Goal: Task Accomplishment & Management: Manage account settings

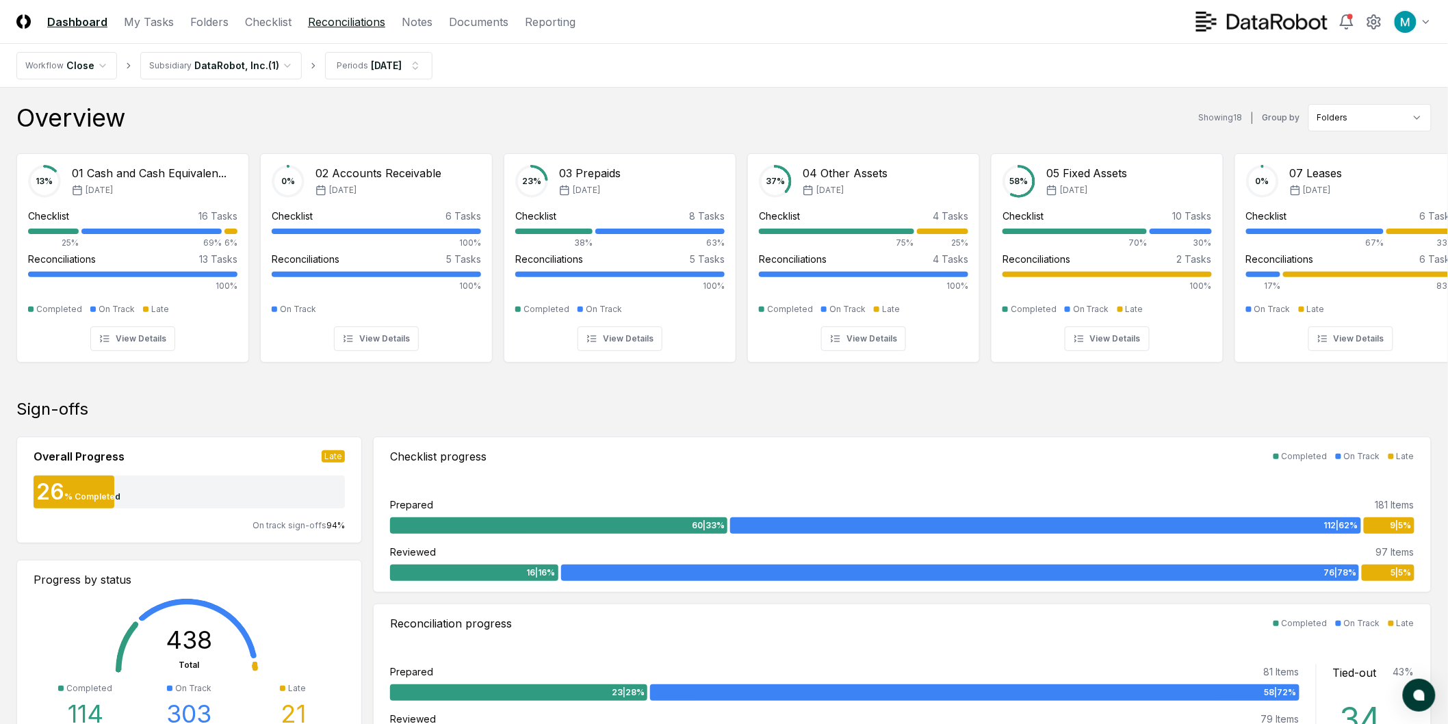
click at [343, 25] on link "Reconciliations" at bounding box center [346, 22] width 77 height 16
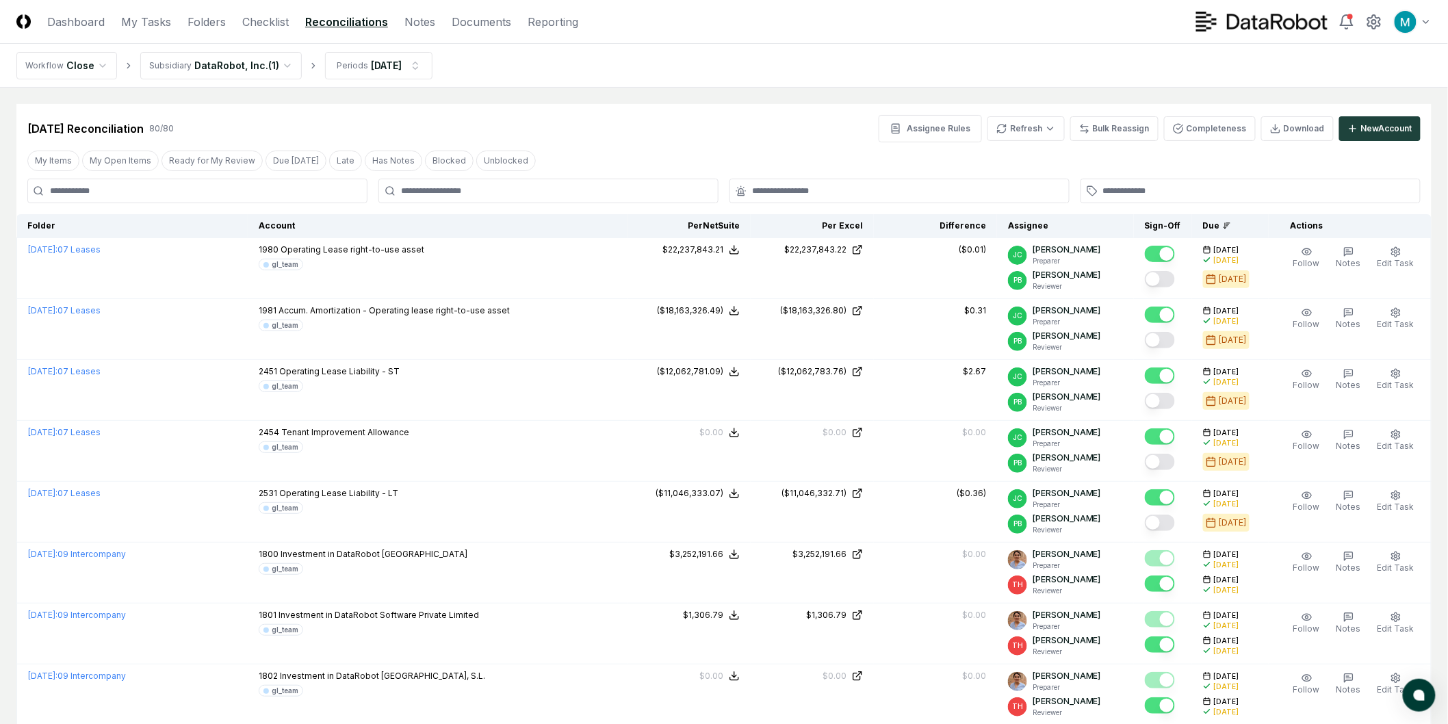
click at [667, 121] on div "[DATE] Reconciliation 80 / 80 Assignee Rules Refresh Bulk Reassign Completeness…" at bounding box center [723, 128] width 1393 height 27
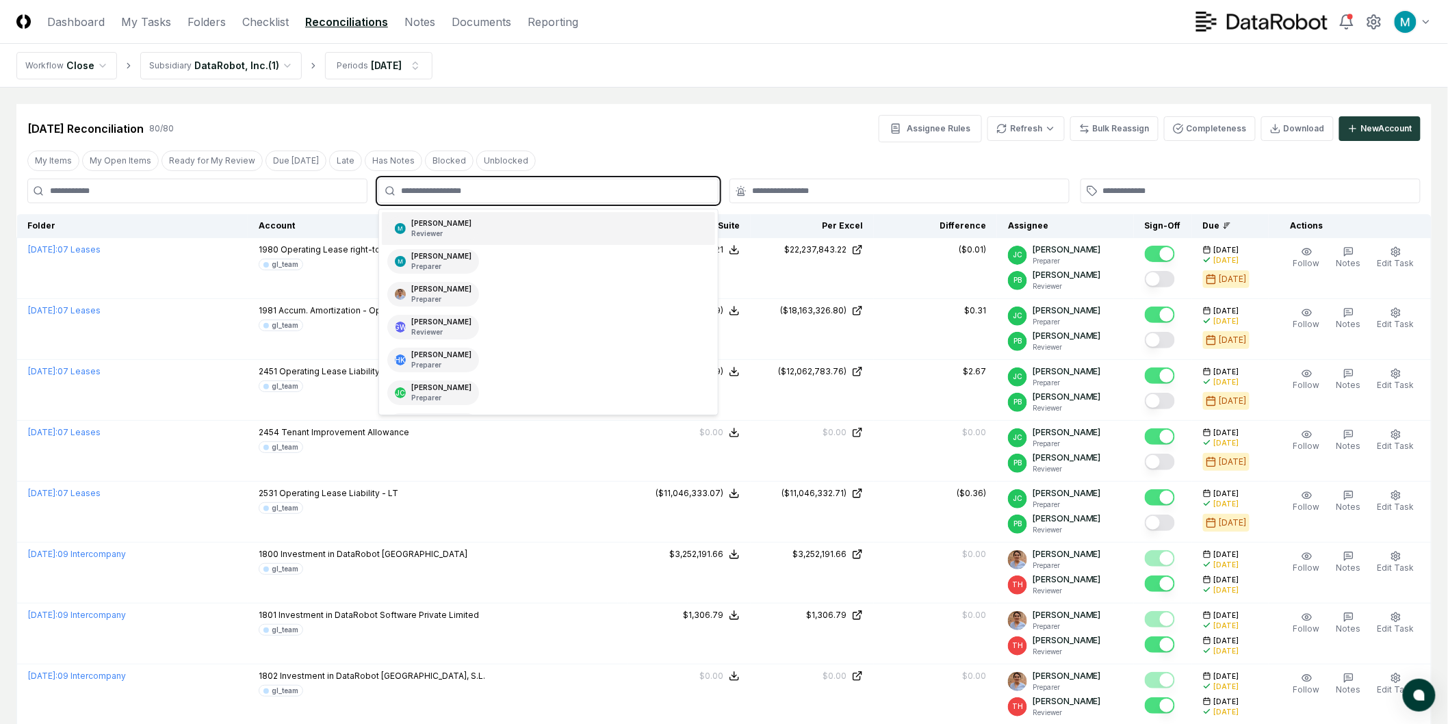
click at [528, 196] on input "text" at bounding box center [555, 191] width 309 height 12
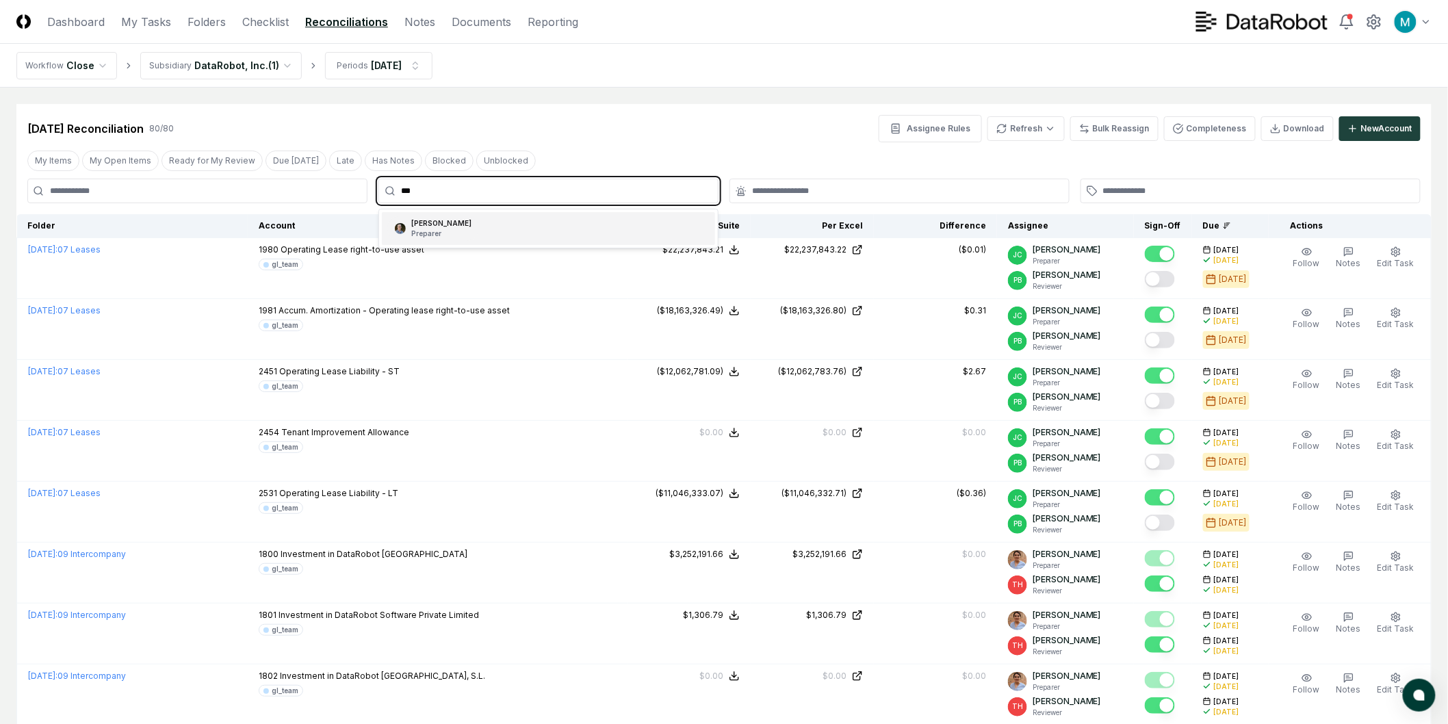
type input "****"
click at [540, 224] on div "[PERSON_NAME] Preparer" at bounding box center [548, 228] width 333 height 33
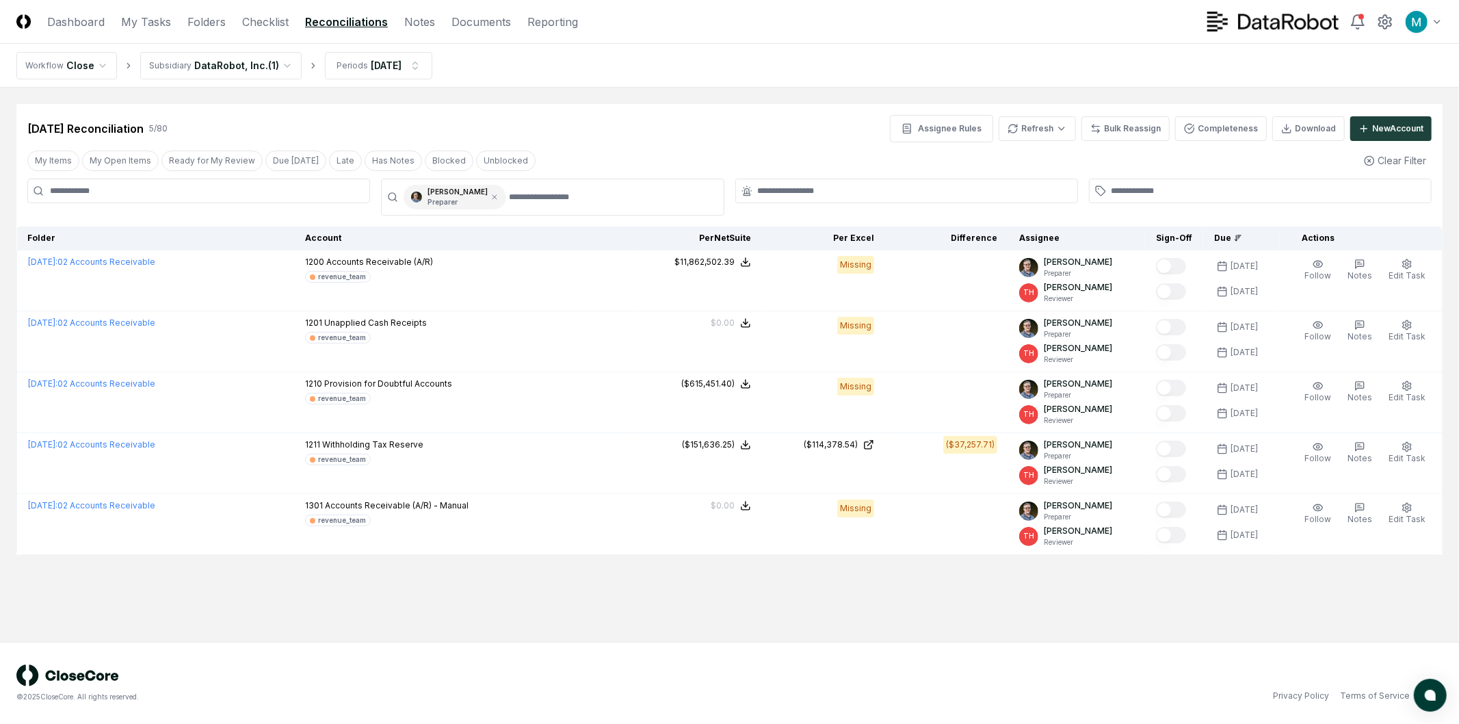
click at [650, 133] on div "[DATE] Reconciliation 5 / 80 Assignee Rules Refresh Bulk Reassign Completeness …" at bounding box center [729, 128] width 1404 height 27
click at [366, 70] on html "CloseCore Dashboard My Tasks Folders Checklist Reconciliations Notes Documents …" at bounding box center [729, 362] width 1459 height 724
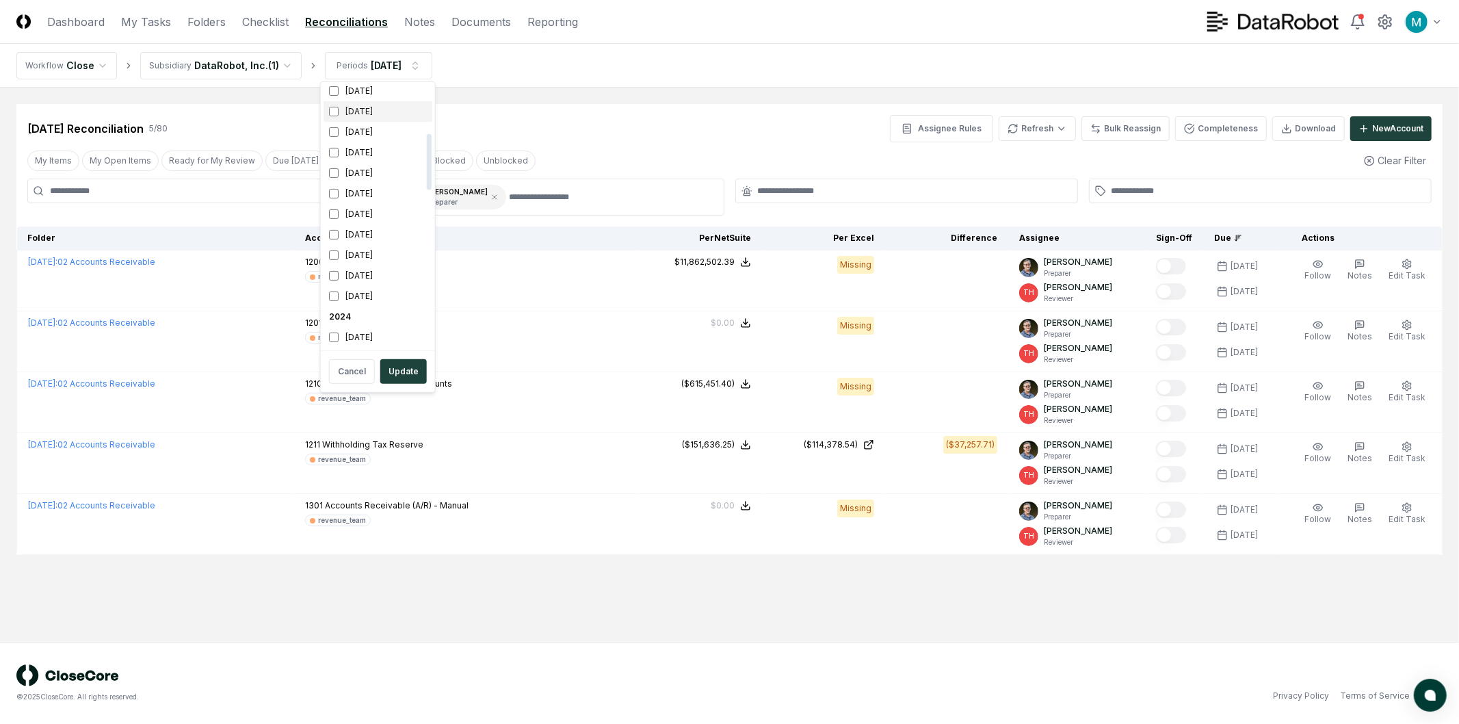
scroll to position [228, 0]
click at [344, 193] on div "[DATE]" at bounding box center [378, 195] width 109 height 21
click at [346, 210] on div "[DATE]" at bounding box center [378, 216] width 109 height 21
click at [412, 367] on button "Update" at bounding box center [403, 371] width 47 height 25
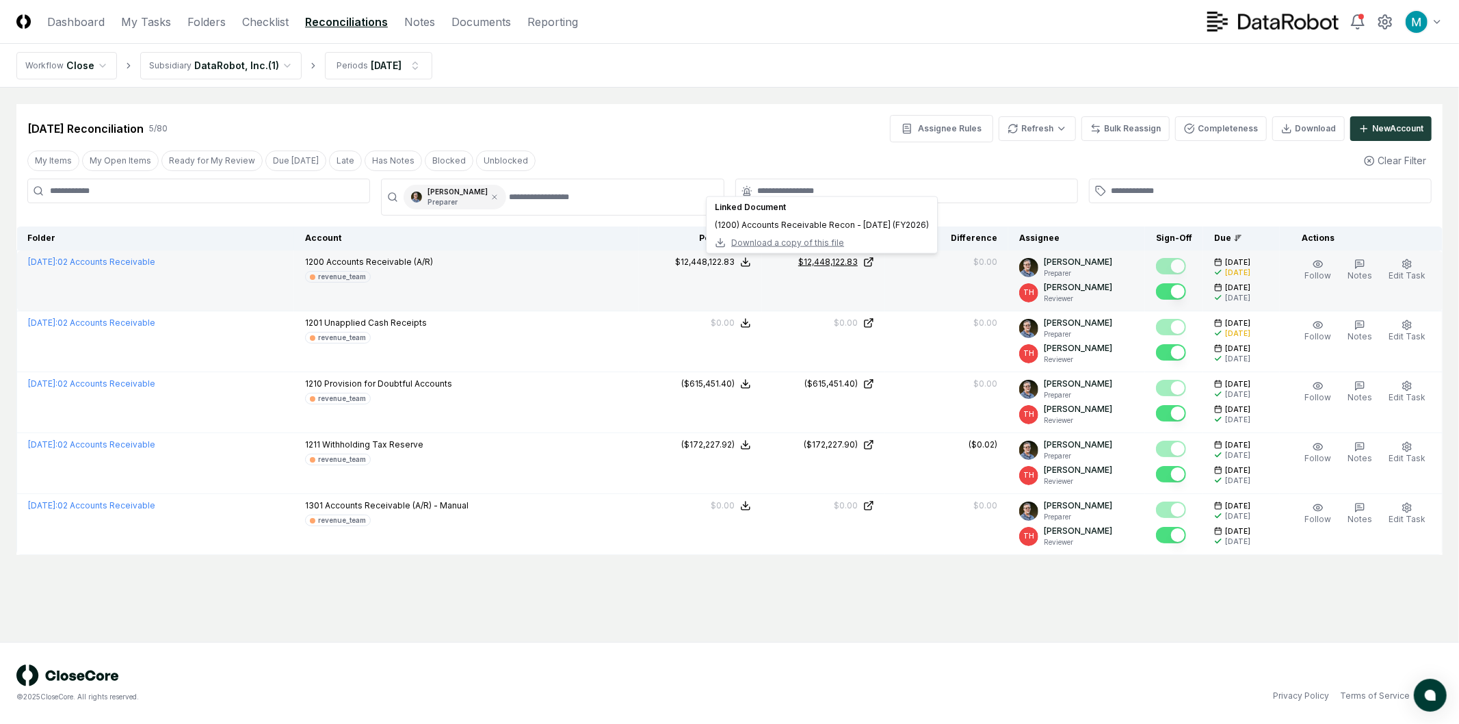
click at [874, 264] on icon at bounding box center [868, 262] width 11 height 11
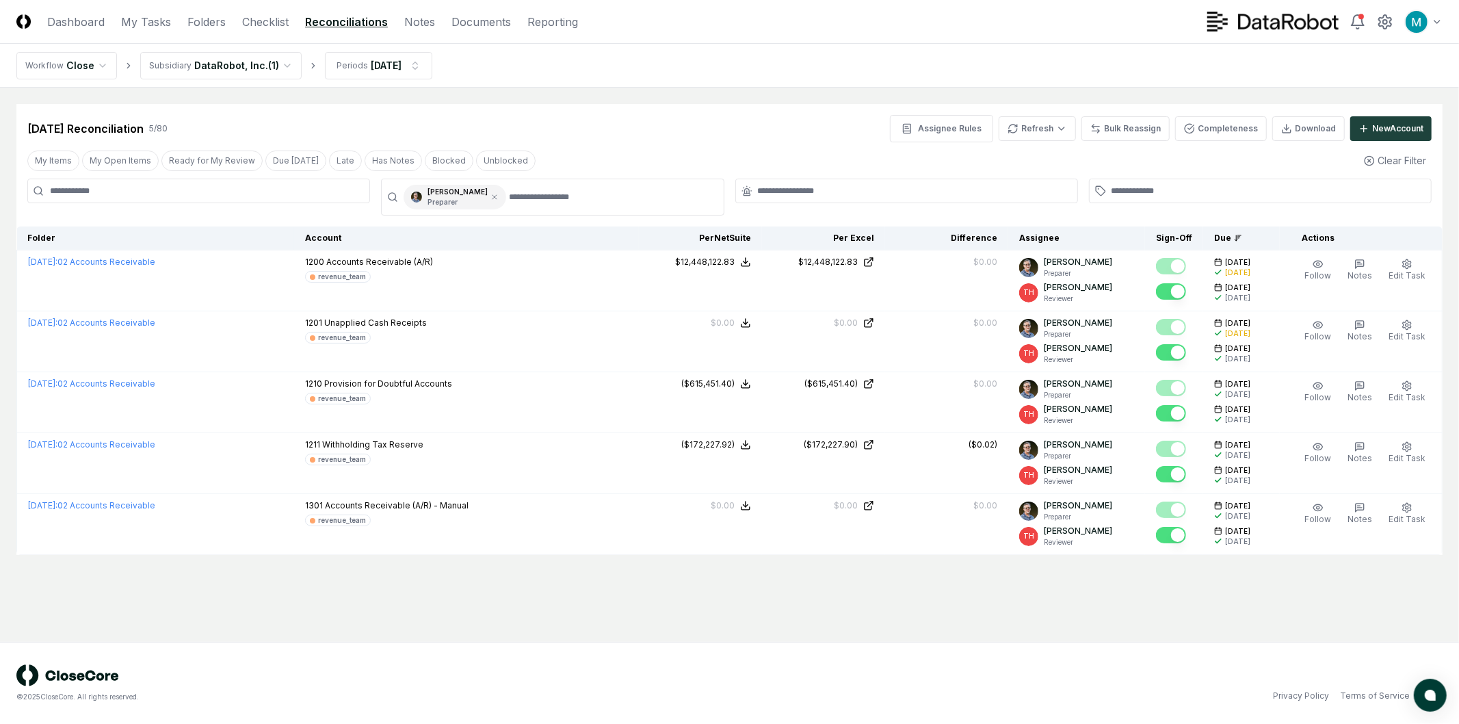
click at [233, 69] on html "CloseCore Dashboard My Tasks Folders Checklist Reconciliations Notes Documents …" at bounding box center [729, 362] width 1459 height 724
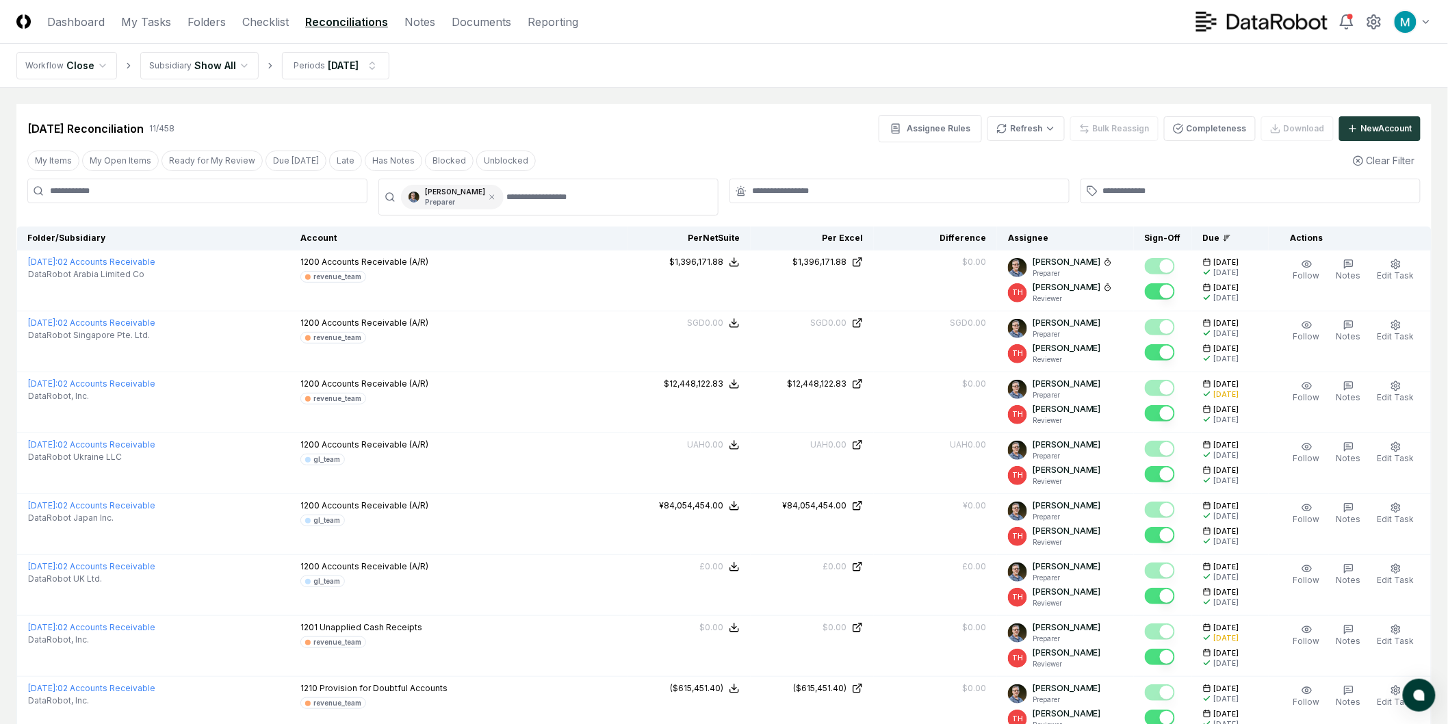
click at [359, 104] on div "[DATE] Reconciliation 11 / 458 Assignee Rules Refresh Bulk Reassign Completenes…" at bounding box center [723, 123] width 1415 height 38
click at [488, 197] on icon at bounding box center [492, 197] width 8 height 8
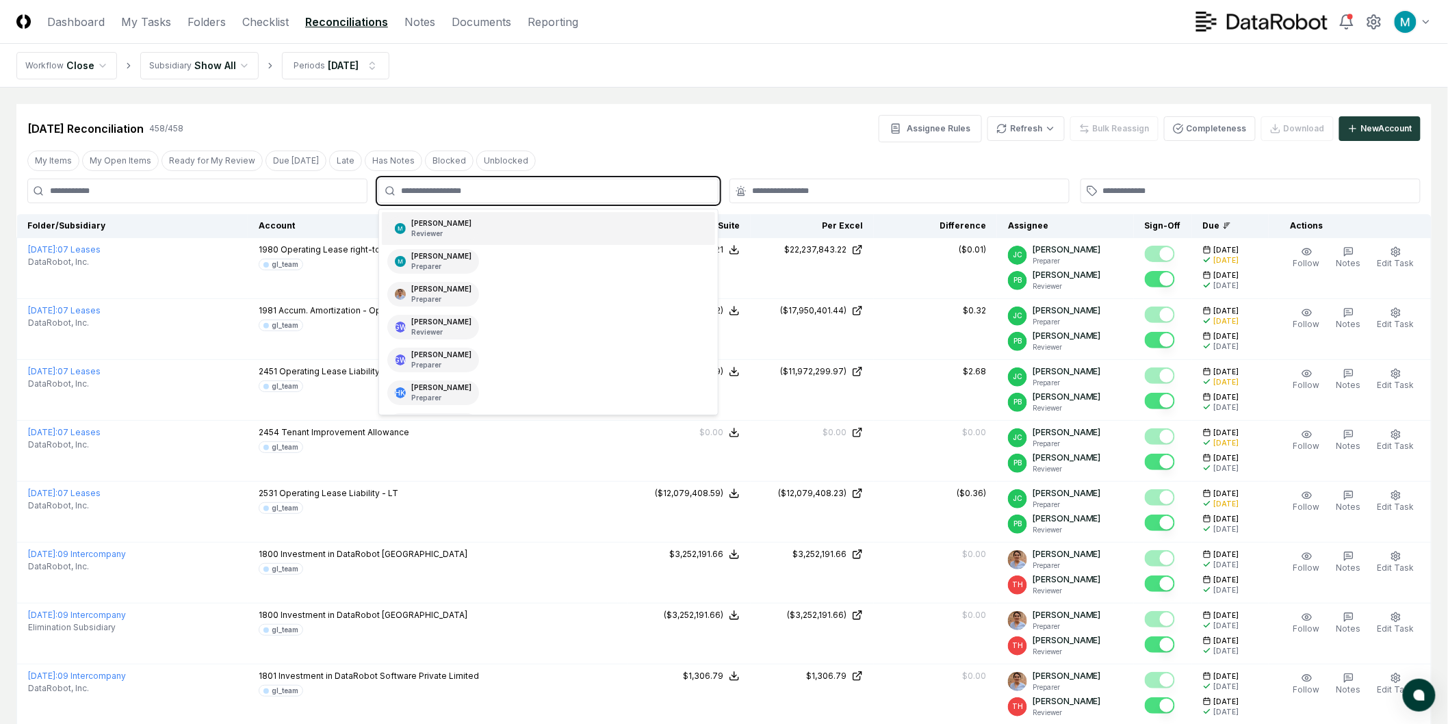
click at [482, 189] on input "text" at bounding box center [555, 191] width 309 height 12
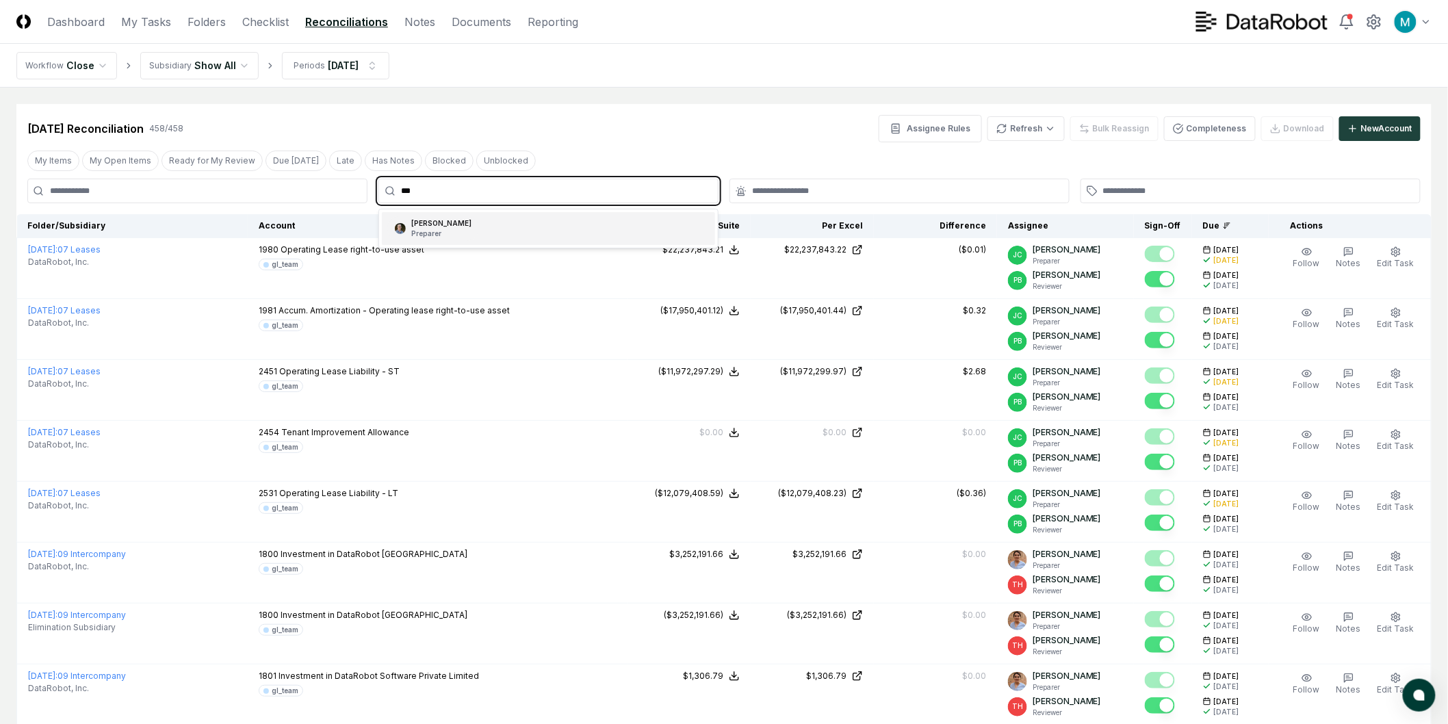
type input "****"
drag, startPoint x: 571, startPoint y: 227, endPoint x: 648, endPoint y: 120, distance: 131.9
click at [571, 226] on div "[PERSON_NAME] Preparer" at bounding box center [548, 228] width 333 height 33
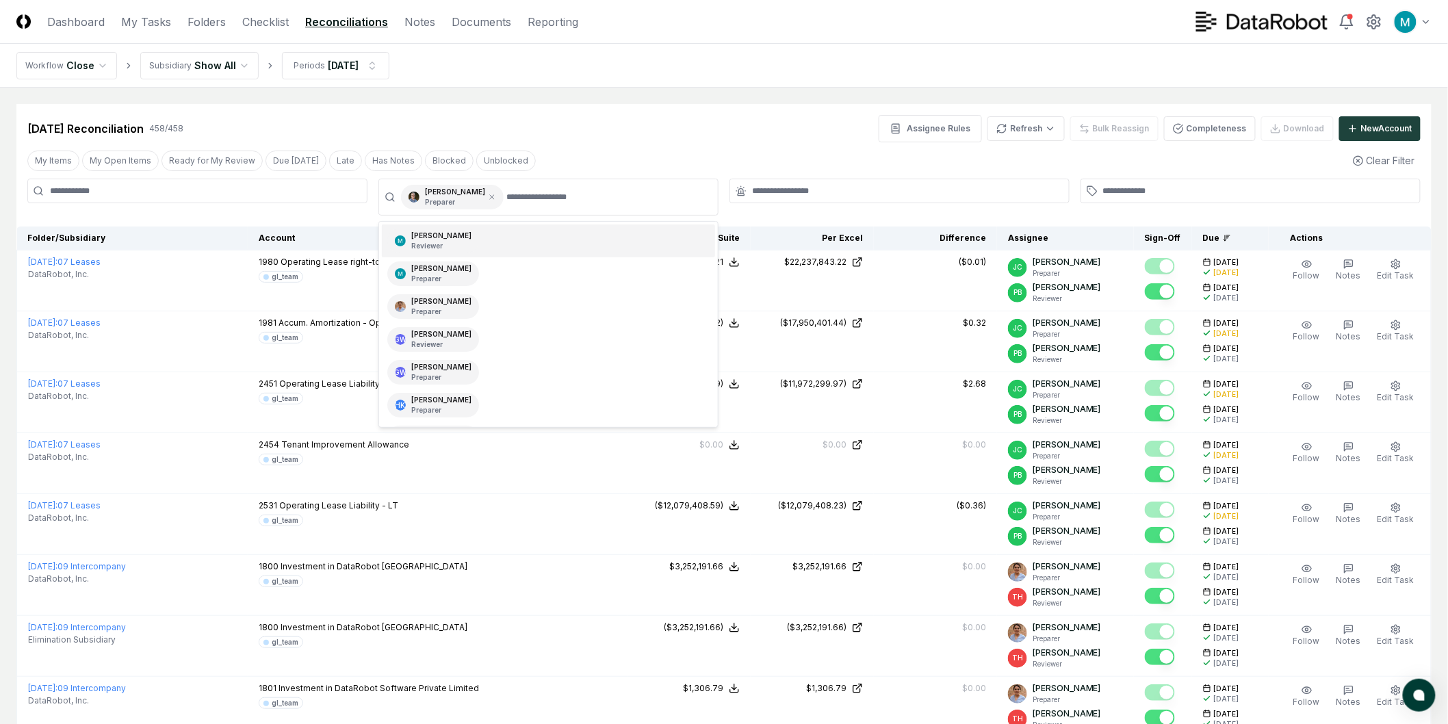
click at [647, 121] on div "[DATE] Reconciliation 458 / 458 Assignee Rules Refresh Bulk Reassign Completene…" at bounding box center [723, 128] width 1393 height 27
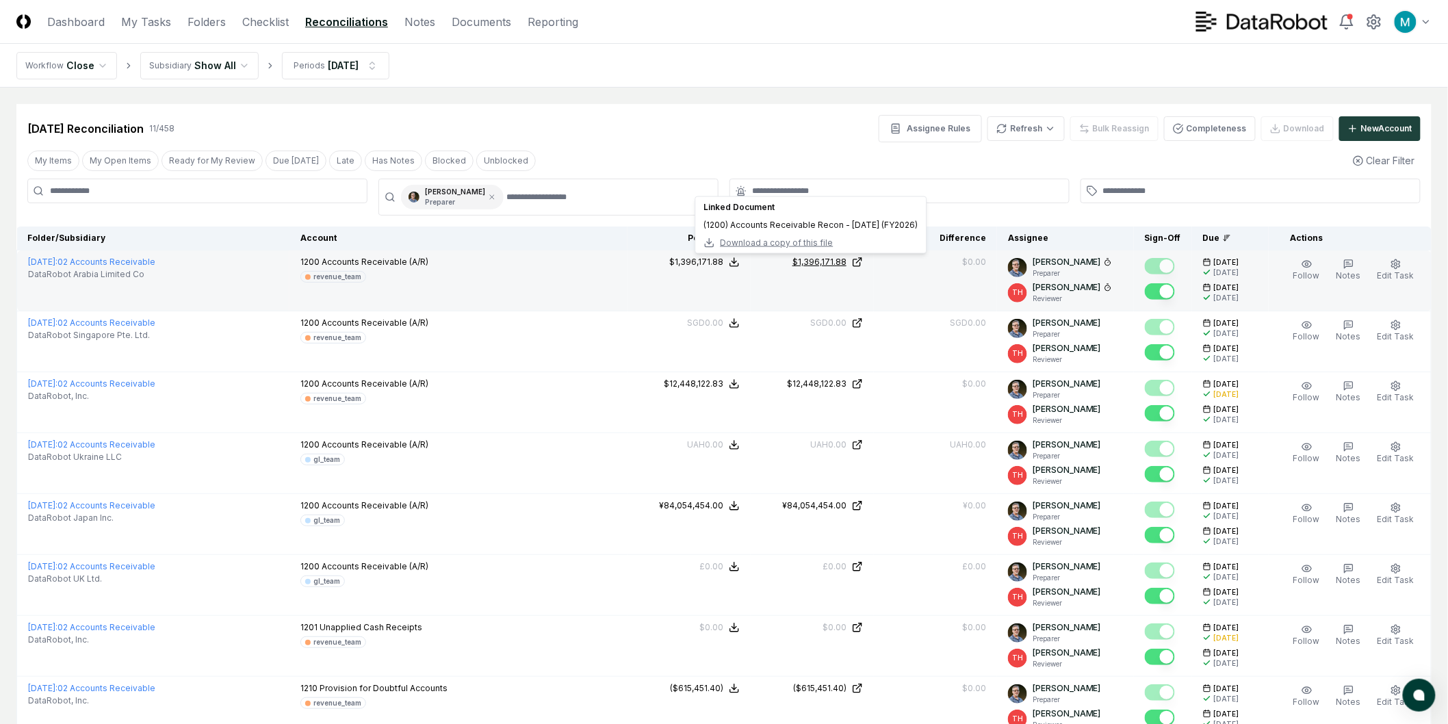
click at [854, 264] on link "$1,396,171.88" at bounding box center [811, 262] width 101 height 12
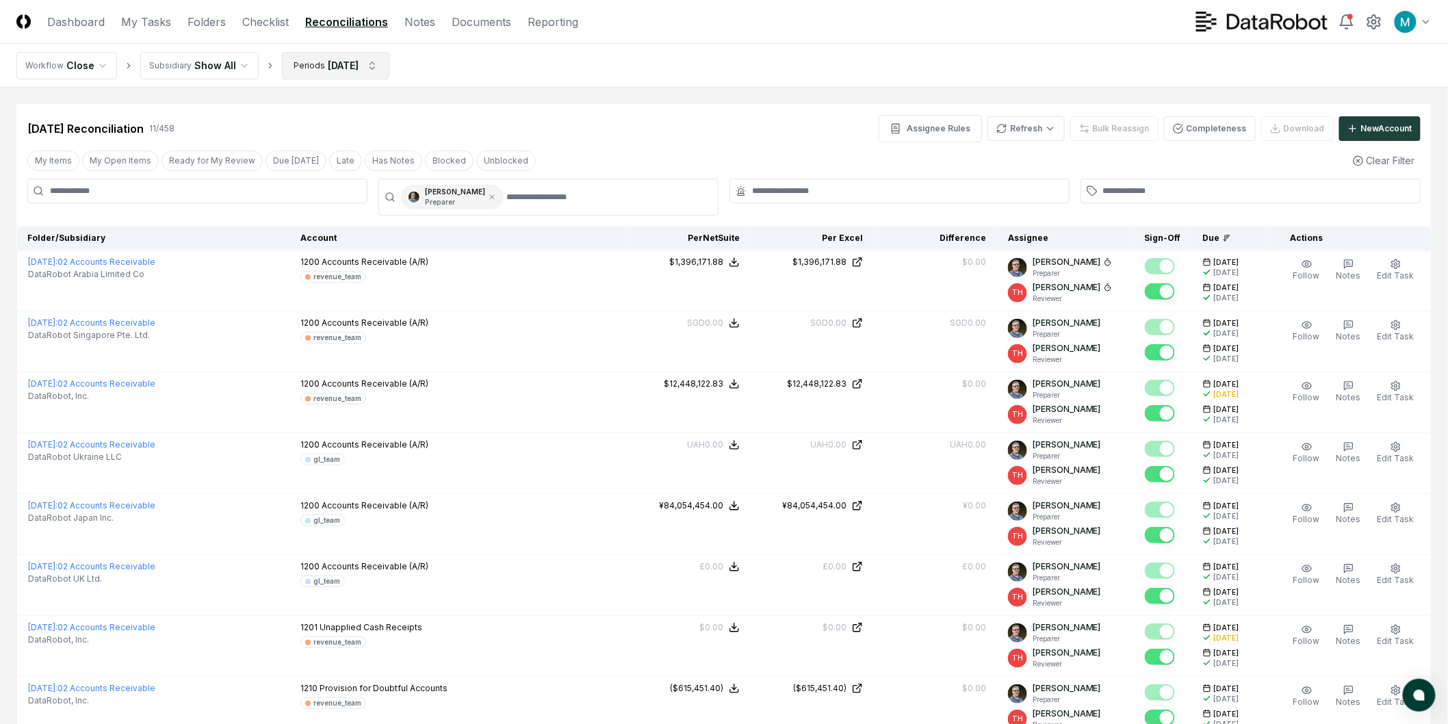
click at [351, 60] on html "CloseCore Dashboard My Tasks Folders Checklist Reconciliations Notes Documents …" at bounding box center [724, 509] width 1448 height 1019
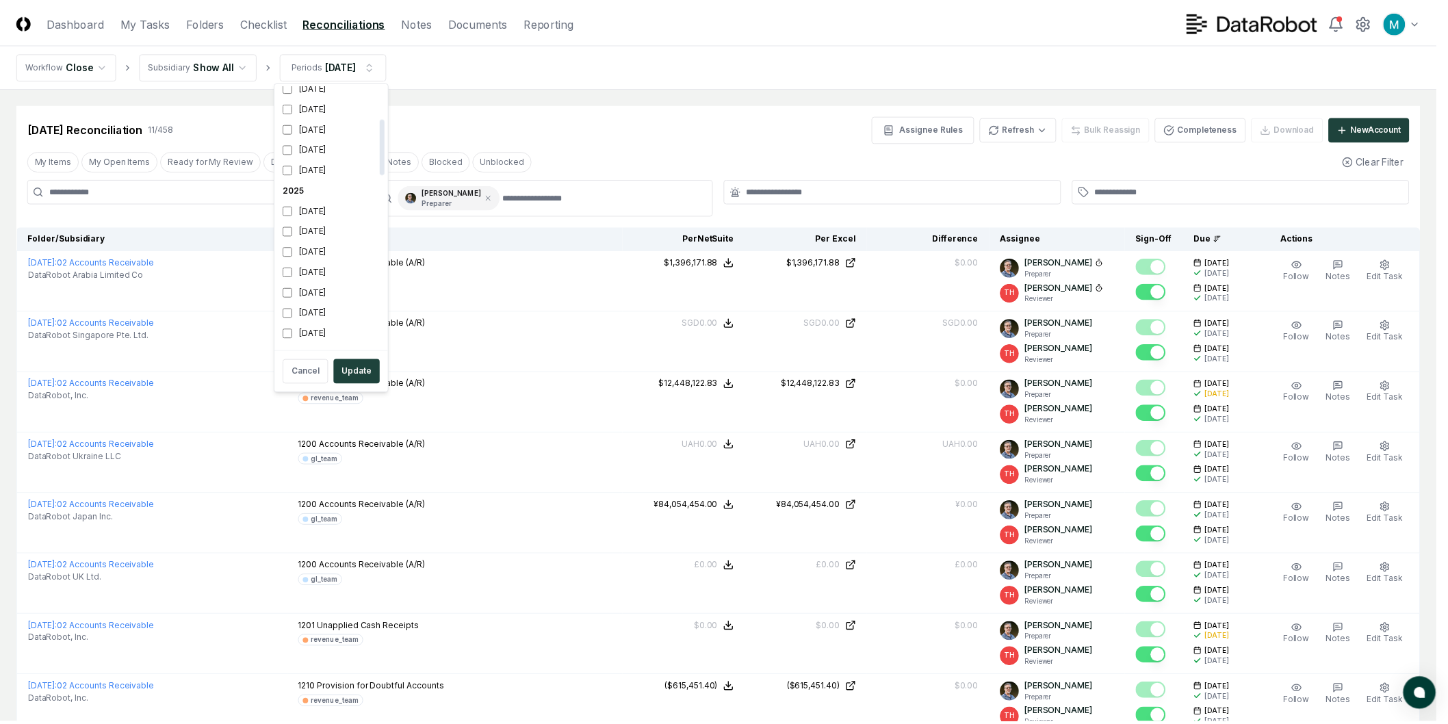
scroll to position [309, 0]
click at [353, 367] on button "Update" at bounding box center [359, 371] width 47 height 25
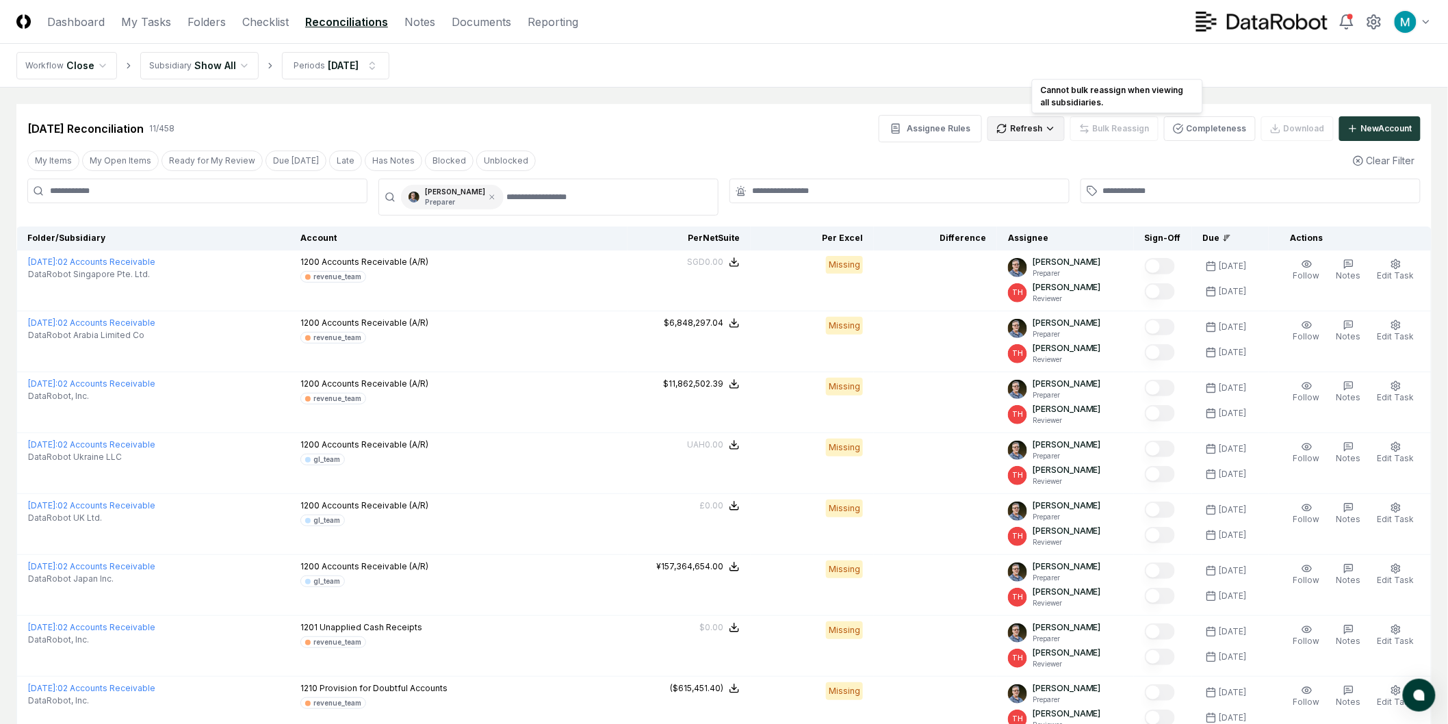
click at [1060, 128] on html "CloseCore Dashboard My Tasks Folders Checklist Reconciliations Notes Documents …" at bounding box center [724, 509] width 1448 height 1019
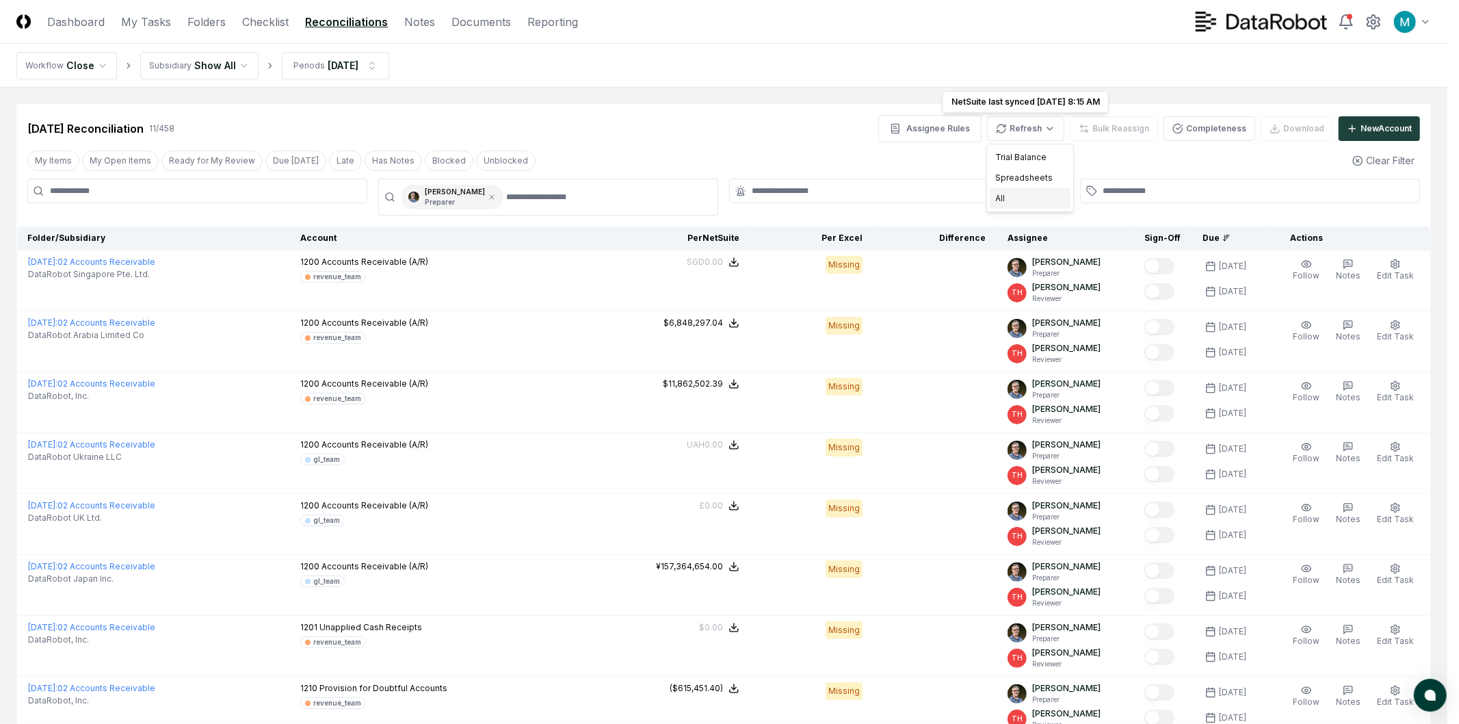
click at [1030, 207] on div "All" at bounding box center [1030, 198] width 81 height 21
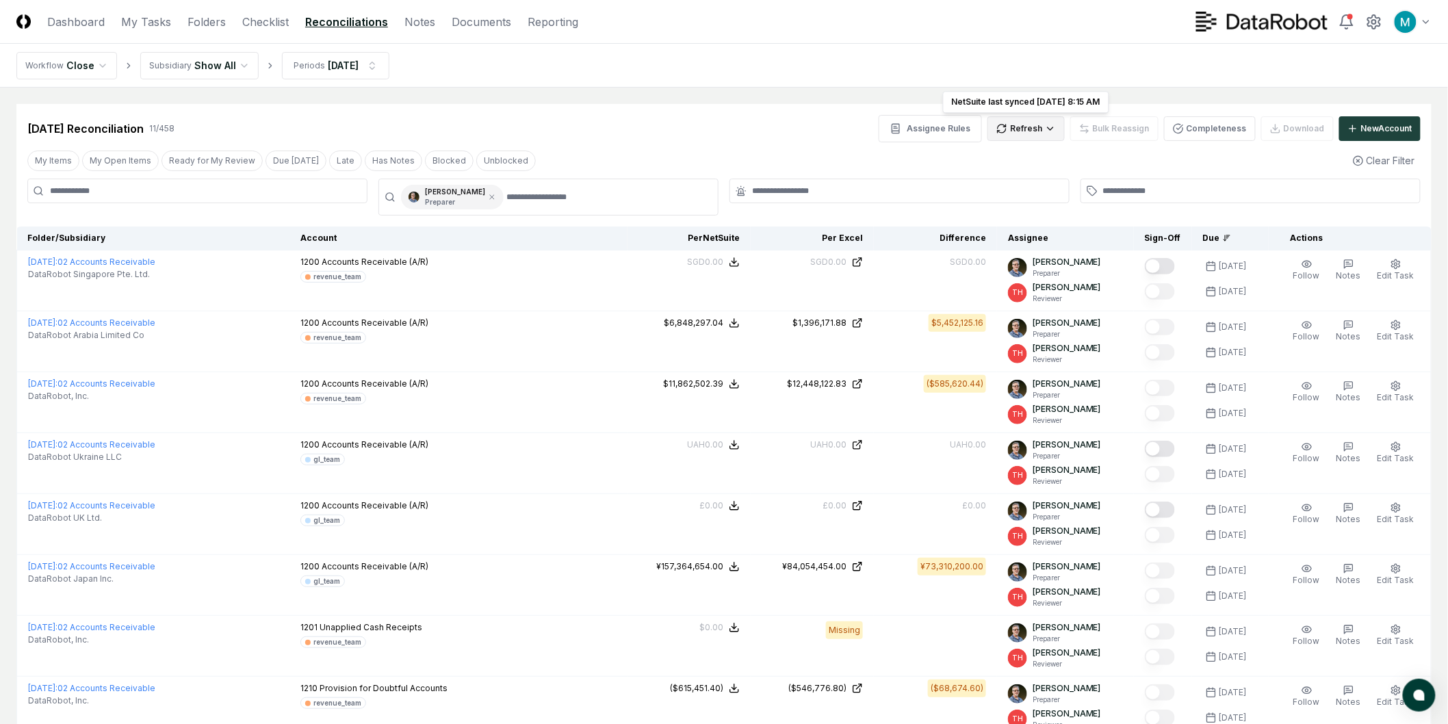
click at [1025, 138] on html "CloseCore Dashboard My Tasks Folders Checklist Reconciliations Notes Documents …" at bounding box center [724, 509] width 1448 height 1019
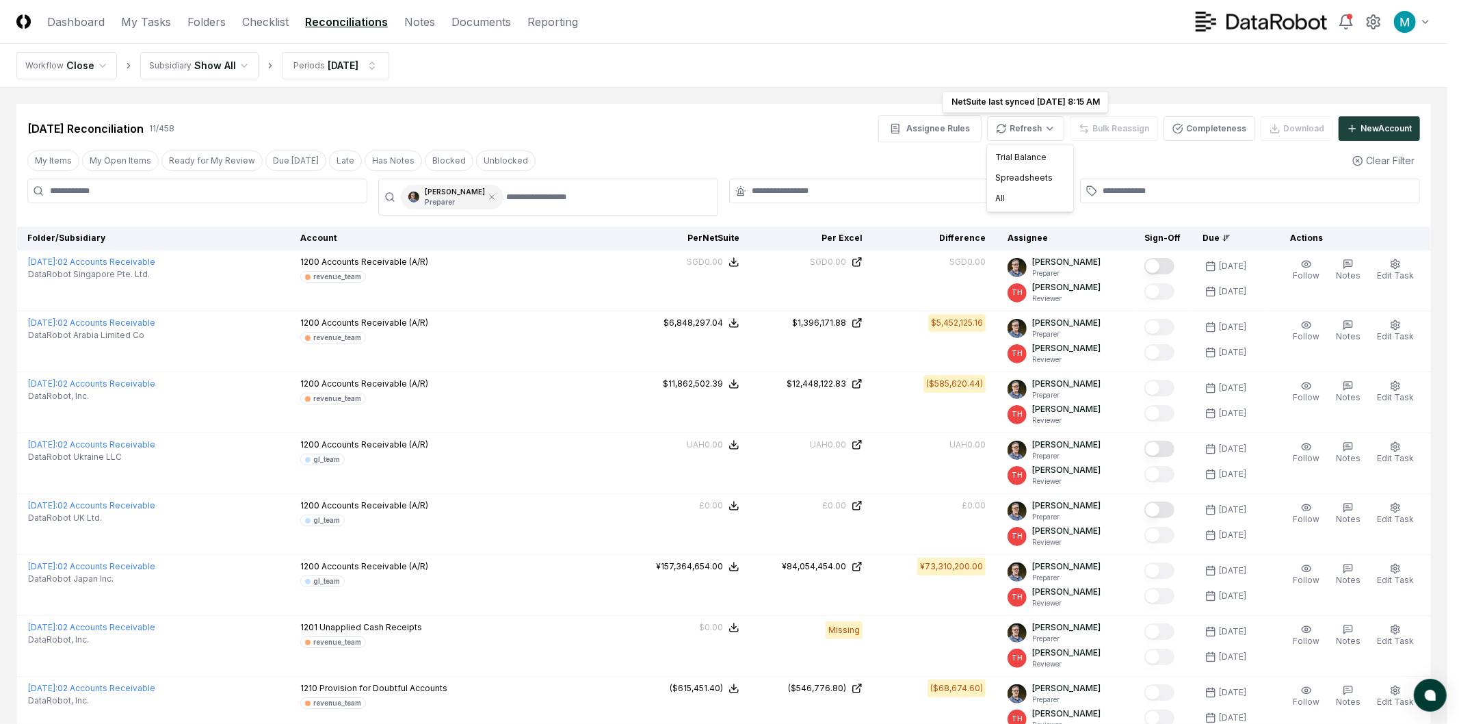
click at [882, 155] on html "CloseCore Dashboard My Tasks Folders Checklist Reconciliations Notes Documents …" at bounding box center [729, 509] width 1459 height 1019
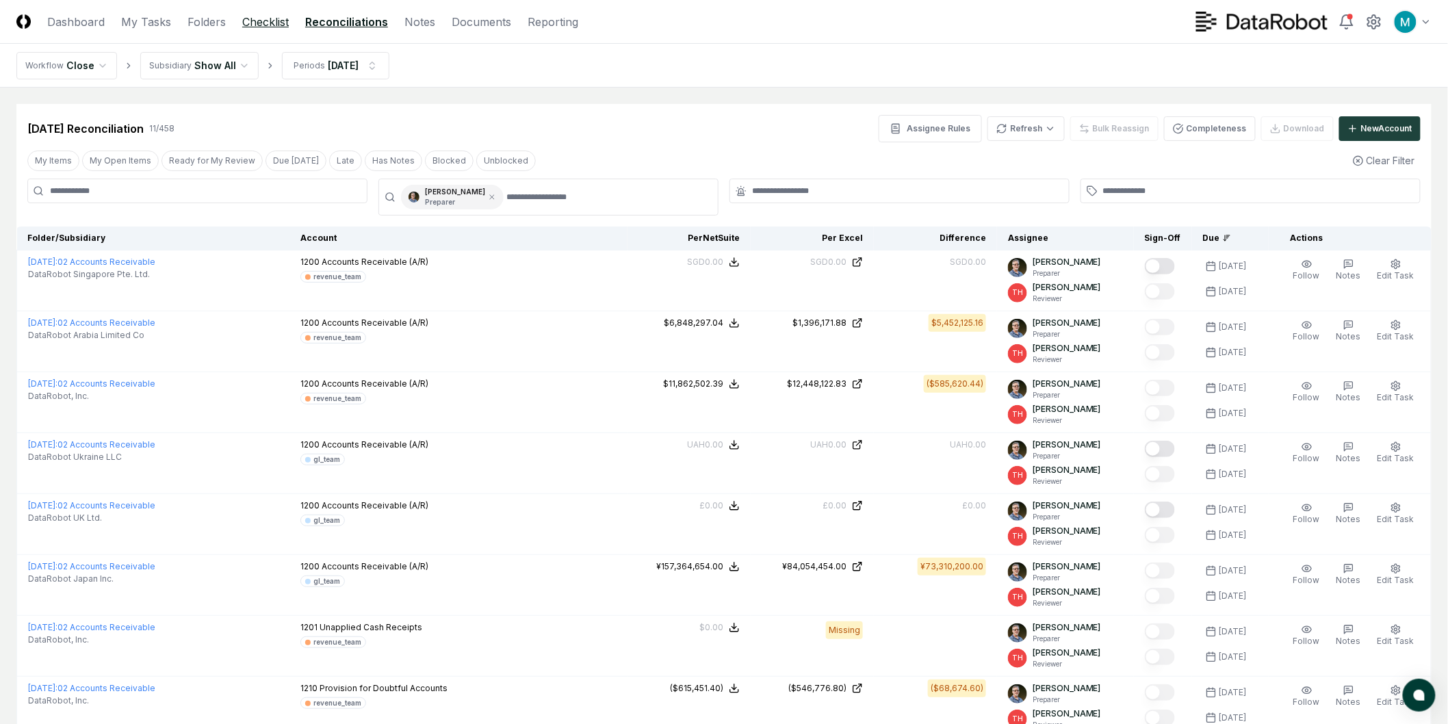
click at [262, 28] on link "Checklist" at bounding box center [265, 22] width 47 height 16
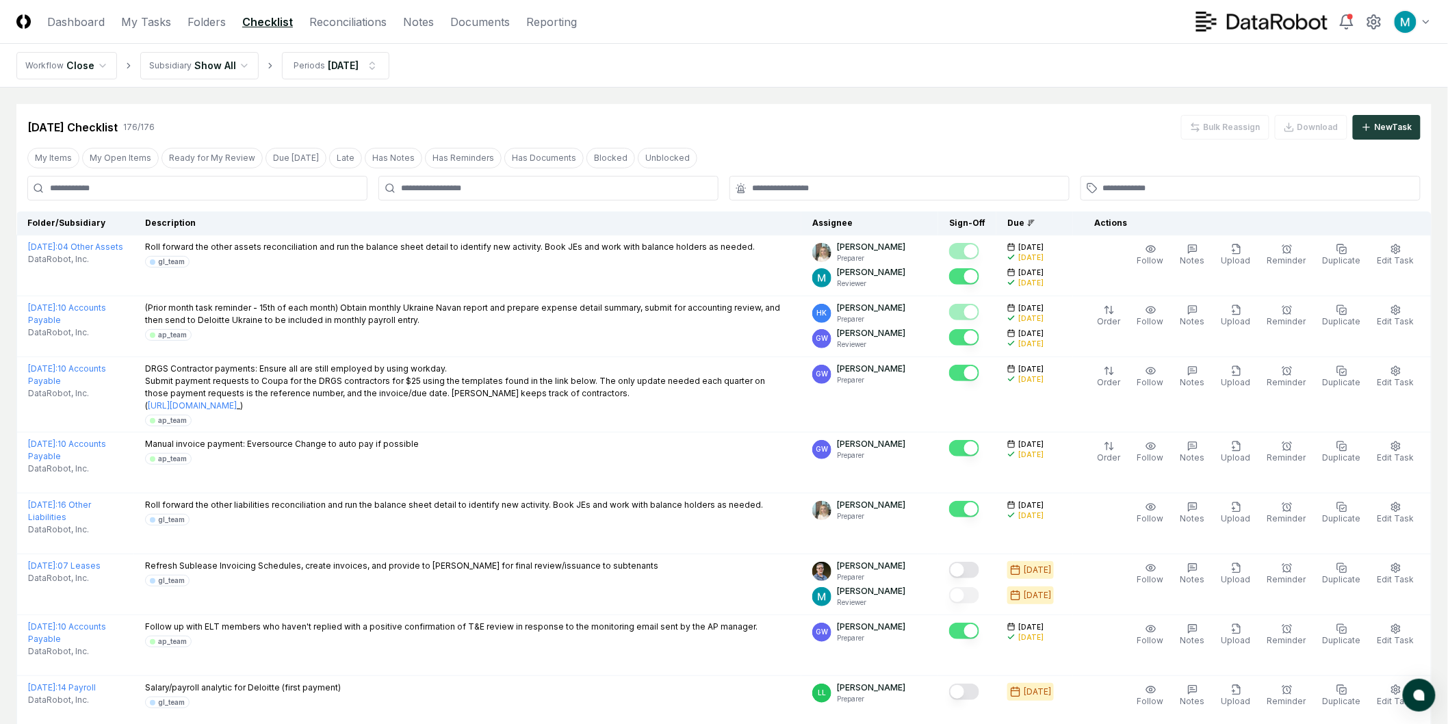
click at [504, 194] on div at bounding box center [548, 188] width 340 height 25
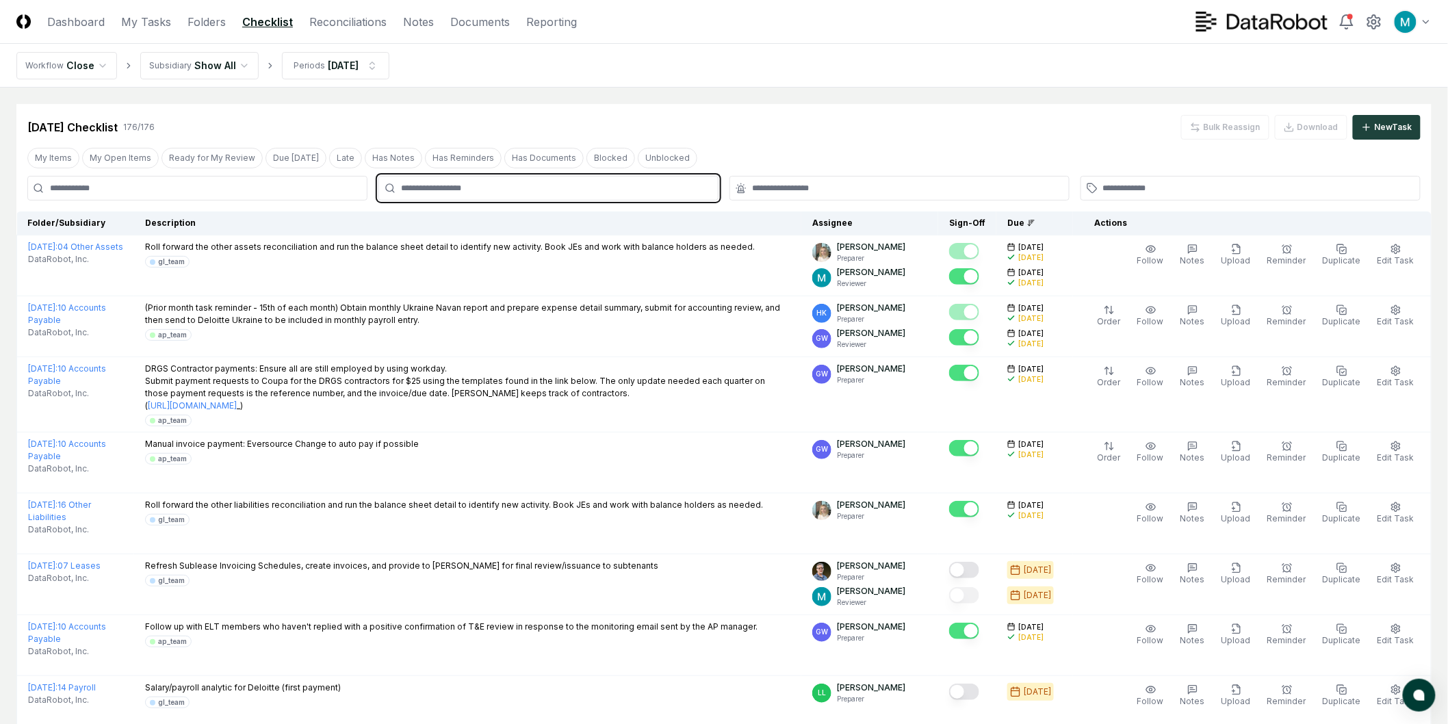
click at [505, 190] on input "text" at bounding box center [555, 188] width 309 height 12
type input "****"
click at [521, 226] on div "[PERSON_NAME] Preparer" at bounding box center [548, 225] width 333 height 33
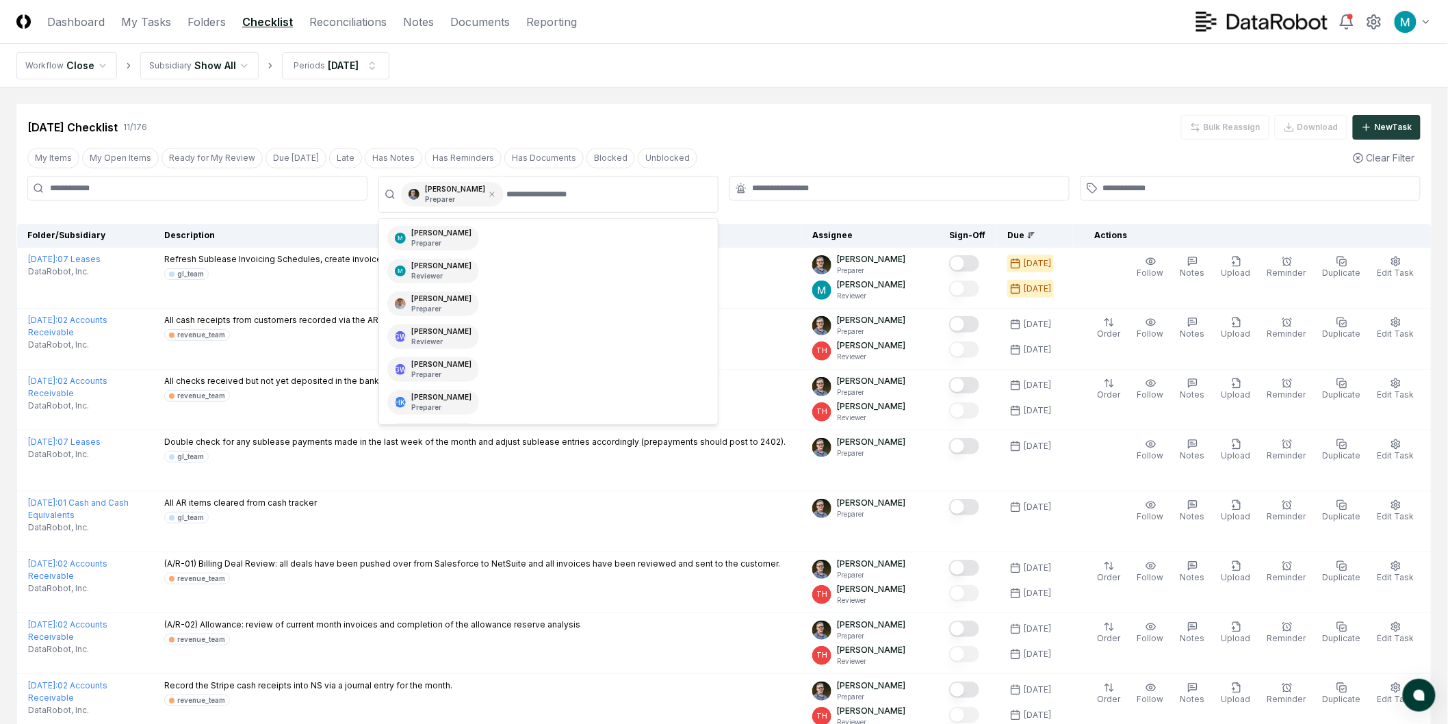
click at [759, 120] on div "[DATE] Checklist 11 / 176 Bulk Reassign Download New Task" at bounding box center [723, 127] width 1393 height 25
